Goal: Task Accomplishment & Management: Manage account settings

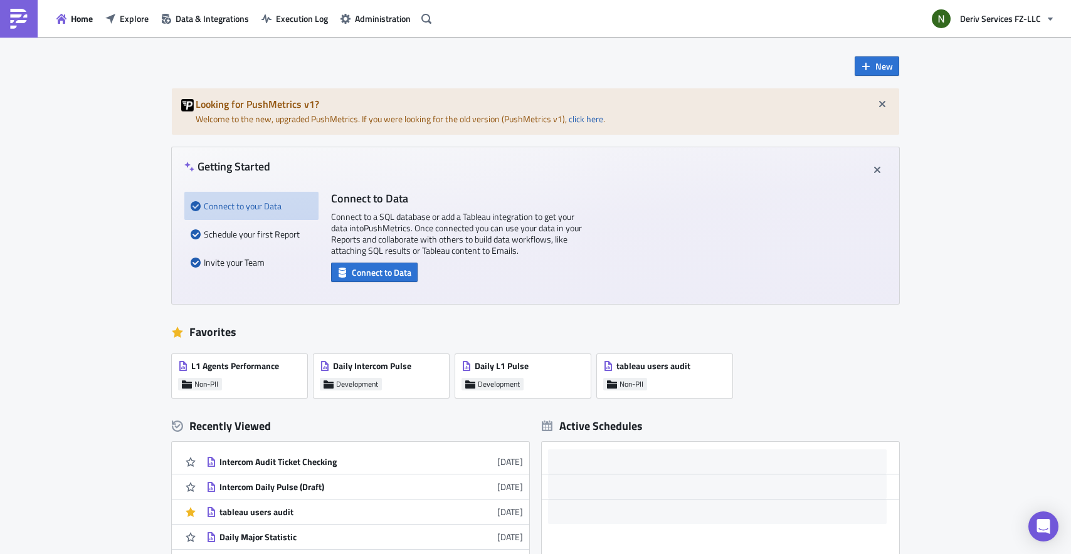
scroll to position [18, 0]
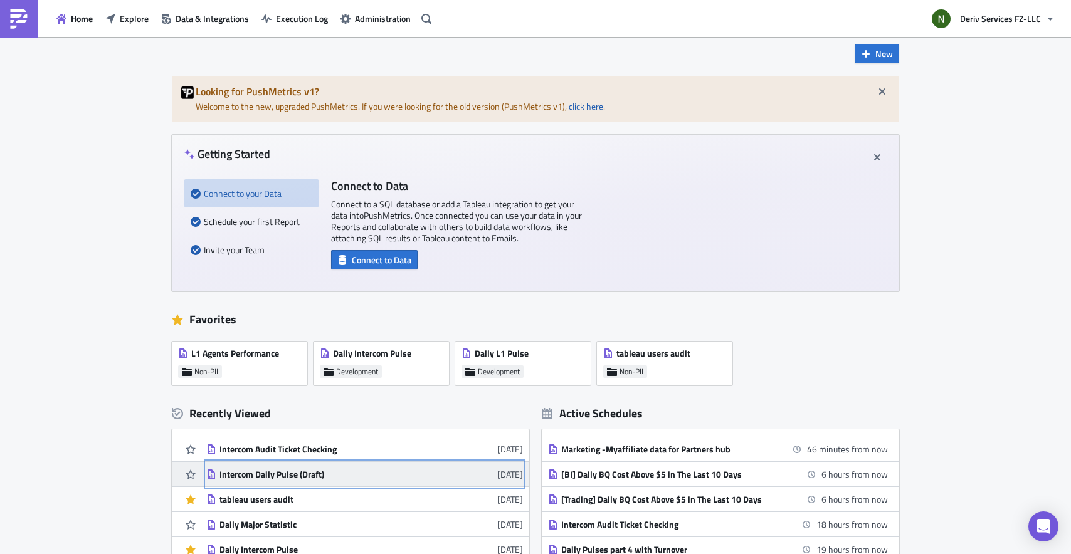
click at [279, 476] on div "Intercom Daily Pulse (Draft)" at bounding box center [328, 474] width 219 height 11
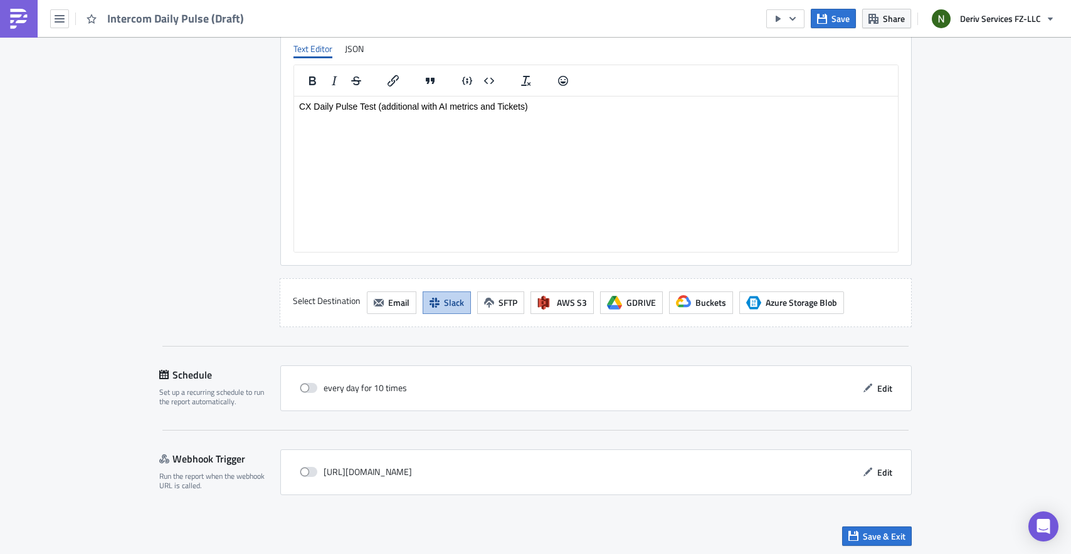
scroll to position [947, 0]
click at [307, 386] on span at bounding box center [309, 386] width 18 height 10
click at [307, 386] on input "checkbox" at bounding box center [306, 386] width 8 height 8
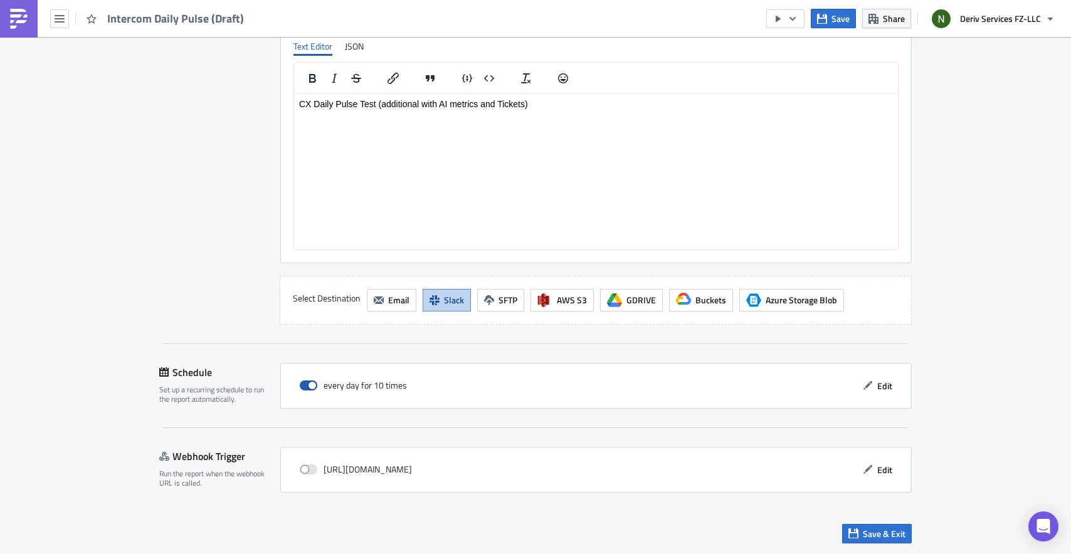
checkbox input "true"
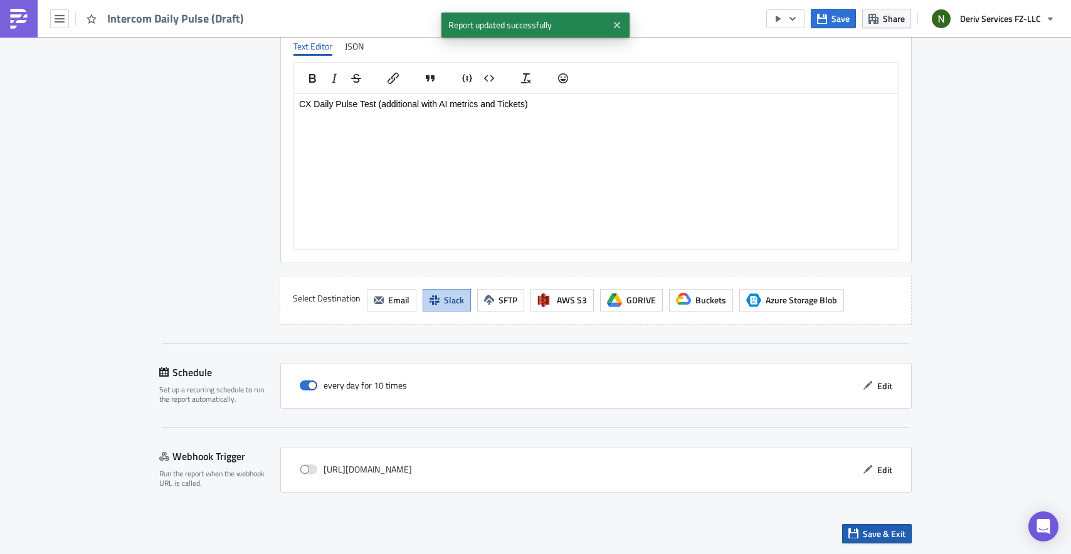
click at [856, 527] on button "Save & Exit" at bounding box center [877, 533] width 70 height 19
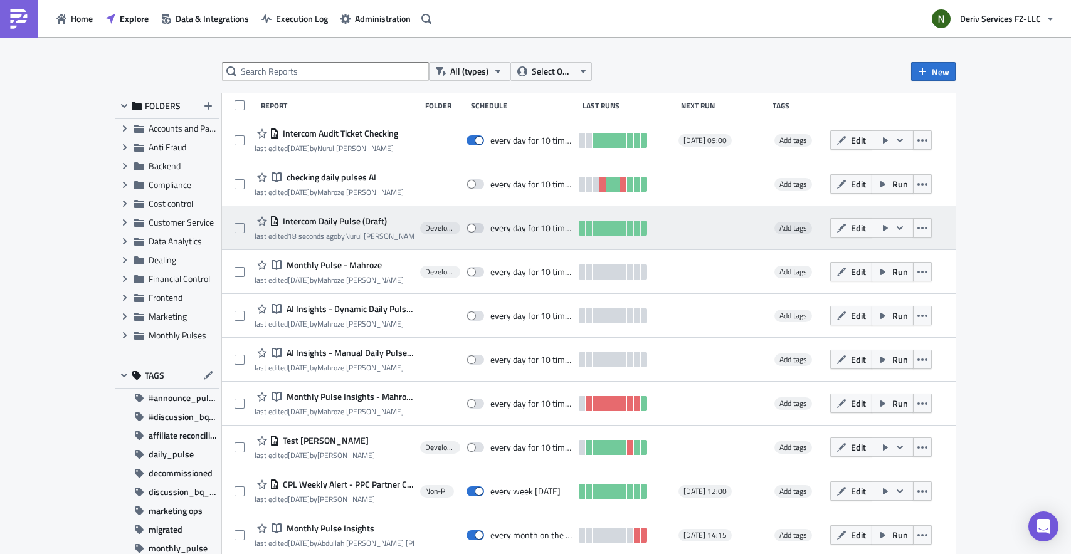
click at [378, 223] on span "Intercom Daily Pulse (Draft)" at bounding box center [333, 221] width 107 height 11
click at [470, 227] on span at bounding box center [476, 228] width 18 height 10
click at [470, 227] on input "checkbox" at bounding box center [473, 228] width 8 height 8
checkbox input "true"
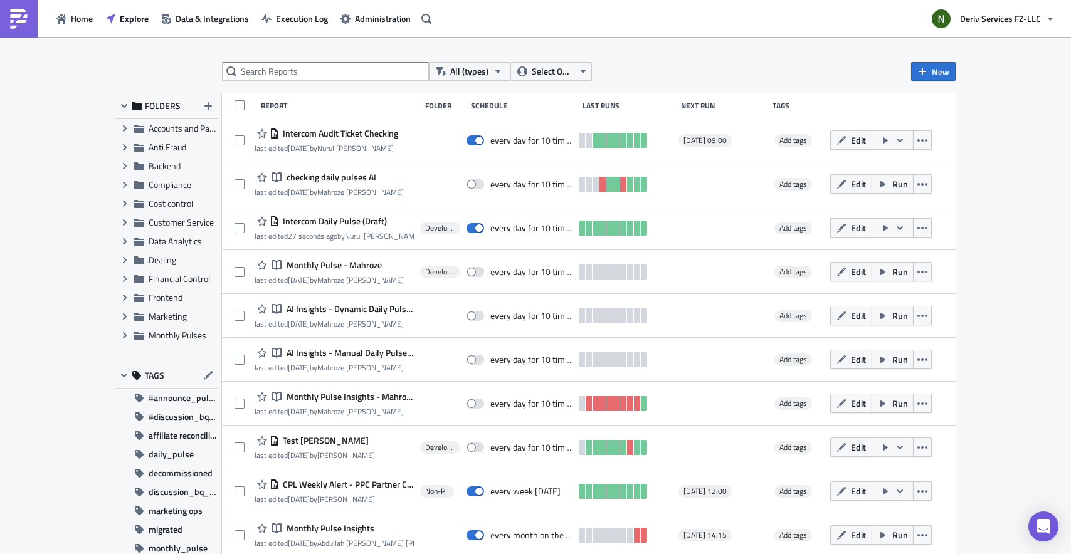
click at [968, 151] on div "All (types) Select Owner New FOLDERS Expand group Accounts and Payments Expand …" at bounding box center [535, 296] width 1071 height 519
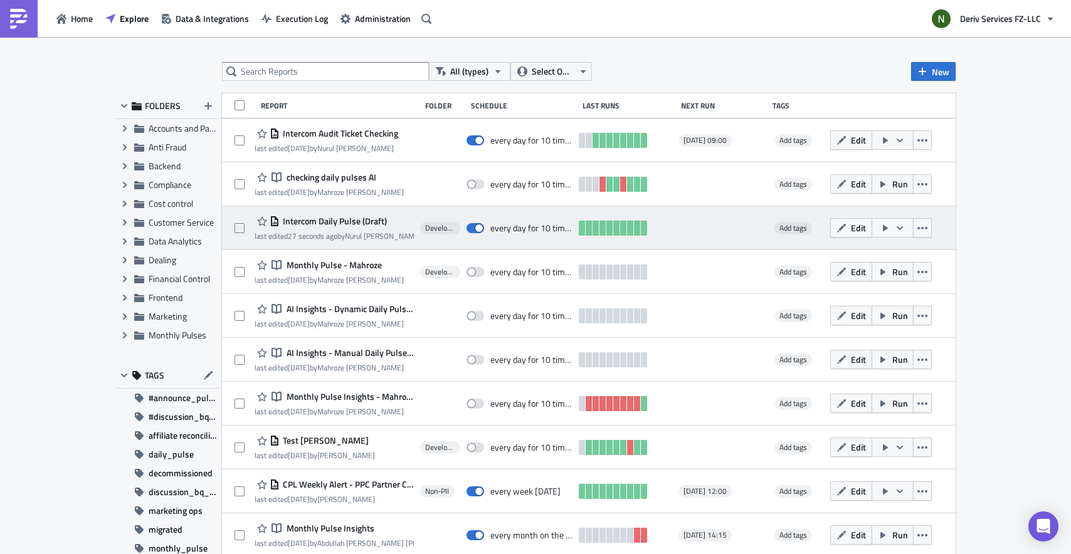
click at [507, 235] on div "every day for 10 times" at bounding box center [520, 228] width 107 height 25
click at [347, 221] on span "Intercom Daily Pulse (Draft)" at bounding box center [333, 221] width 107 height 11
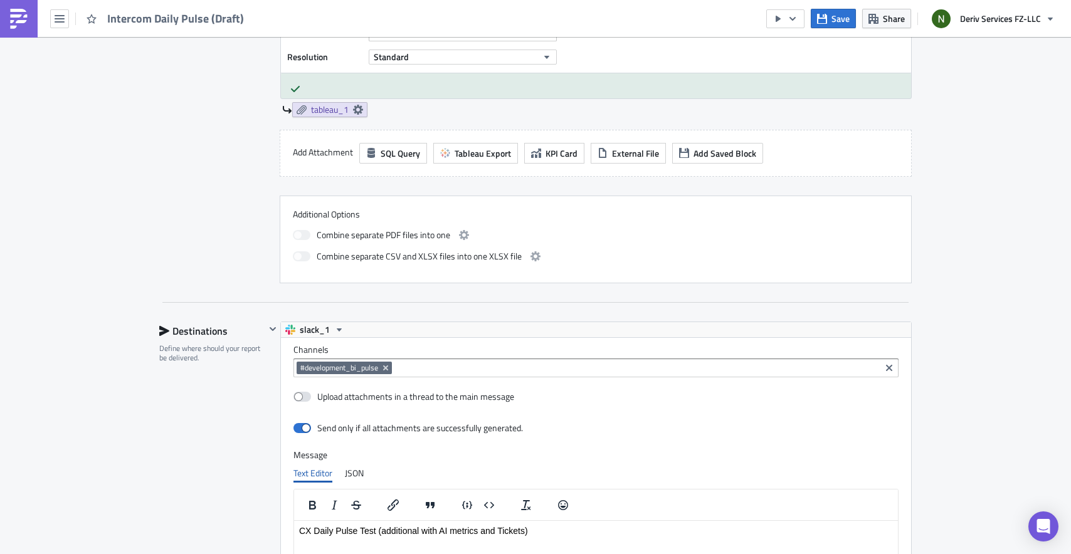
scroll to position [947, 0]
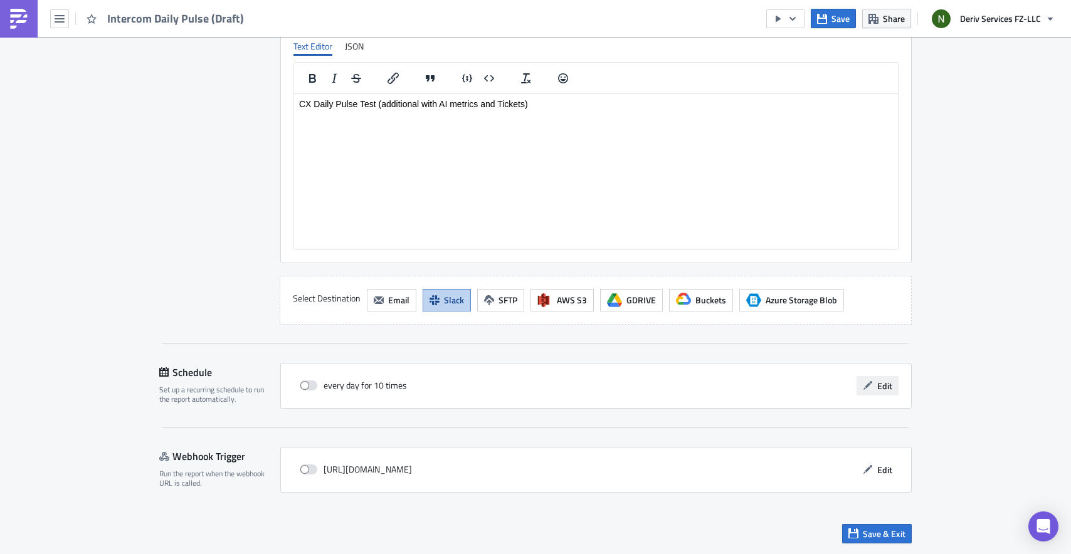
drag, startPoint x: 897, startPoint y: 388, endPoint x: 885, endPoint y: 388, distance: 11.9
click at [897, 388] on div "every day for 10 times Edit" at bounding box center [595, 386] width 631 height 46
click at [884, 388] on span "Edit" at bounding box center [884, 385] width 15 height 13
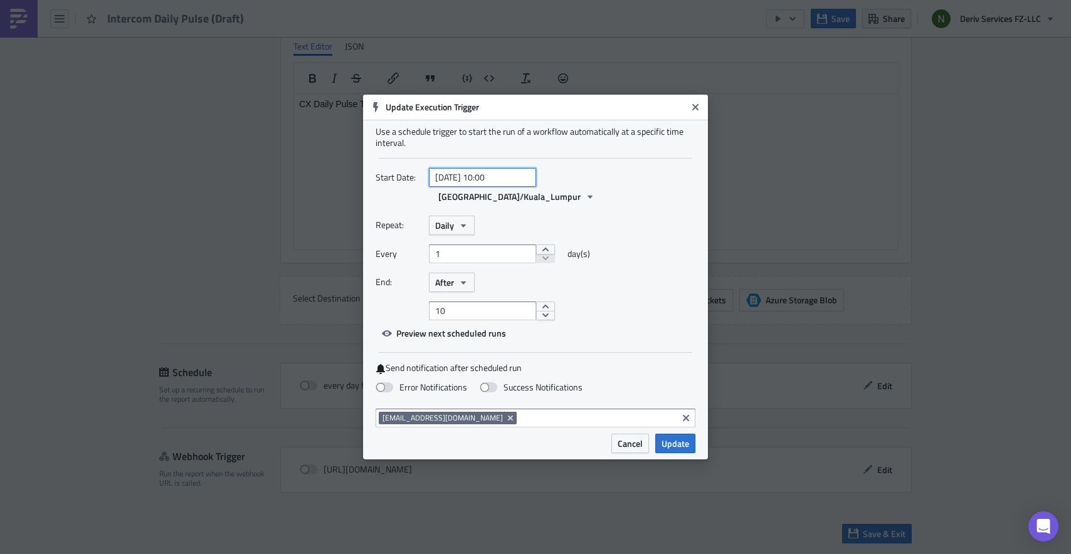
click at [514, 187] on input "[DATE] 10:00" at bounding box center [482, 177] width 107 height 19
select select "7"
select select "2025"
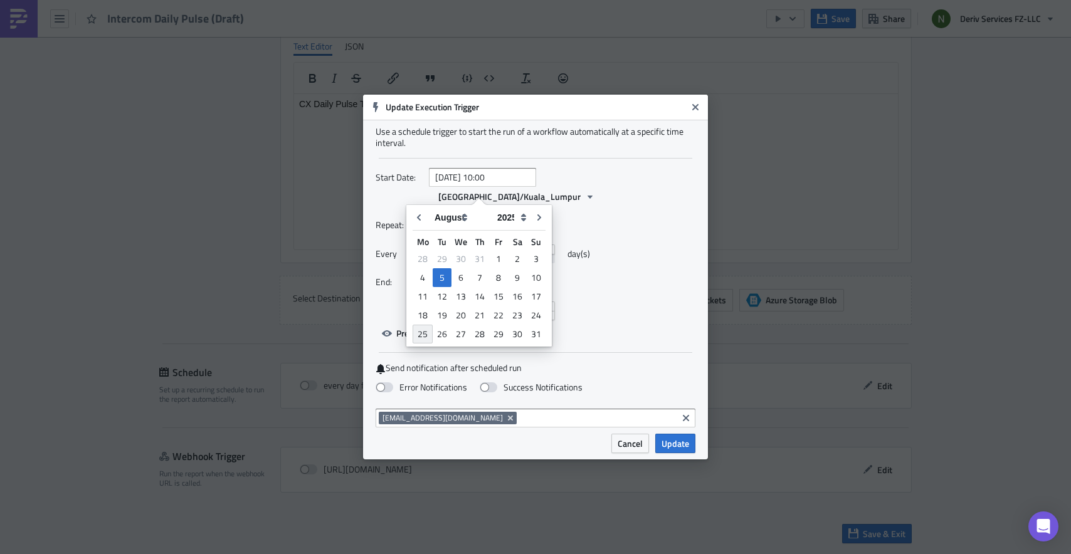
click at [430, 334] on div "25" at bounding box center [423, 334] width 20 height 19
type input "[DATE] 10:00"
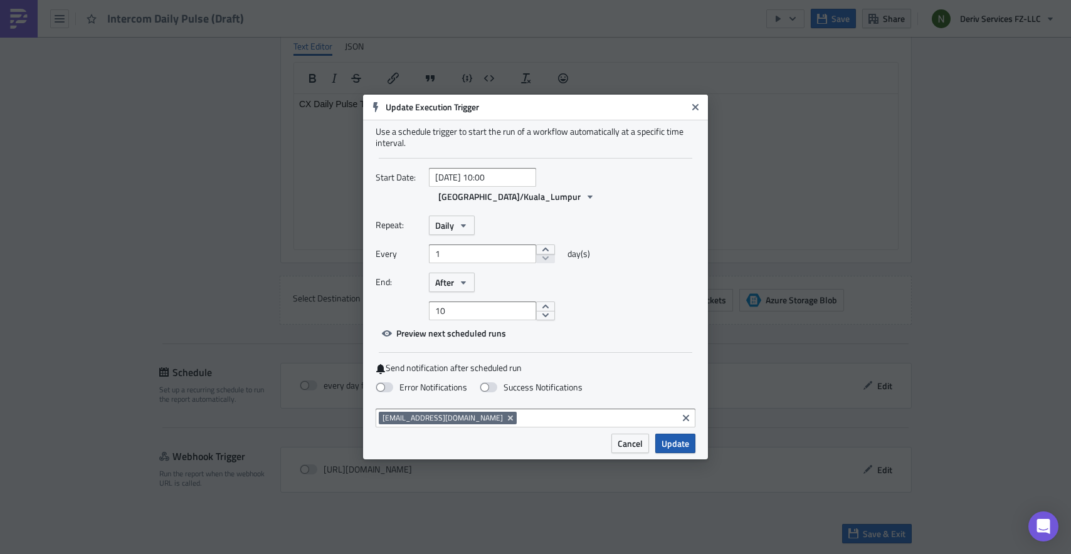
click at [682, 437] on span "Update" at bounding box center [676, 443] width 28 height 13
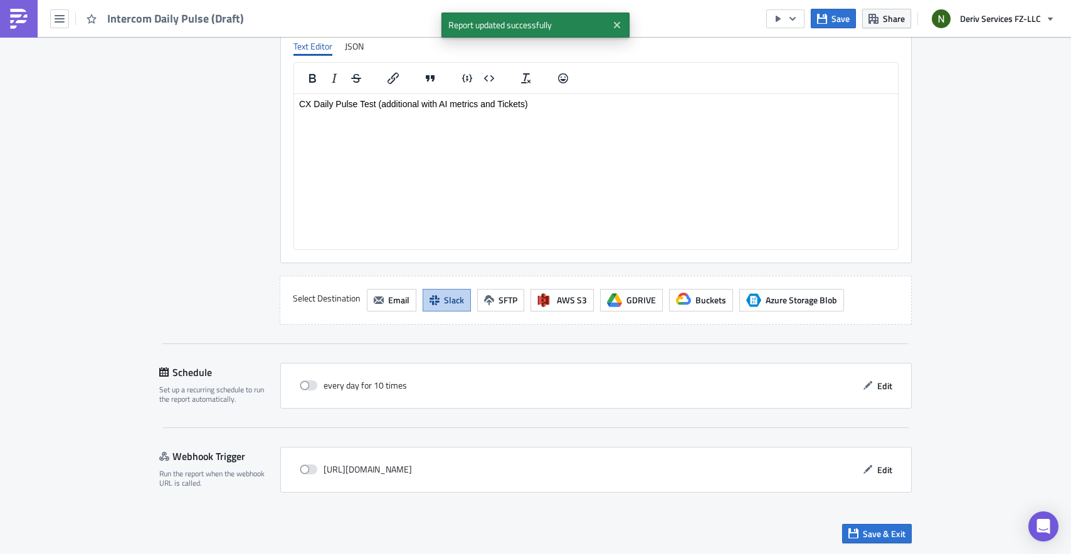
click at [300, 390] on div "every day for 10 times" at bounding box center [353, 385] width 107 height 19
click at [301, 387] on span at bounding box center [309, 386] width 18 height 10
click at [302, 387] on input "checkbox" at bounding box center [306, 386] width 8 height 8
checkbox input "true"
click at [853, 537] on icon "button" at bounding box center [853, 534] width 10 height 10
